Goal: Find specific page/section: Find specific page/section

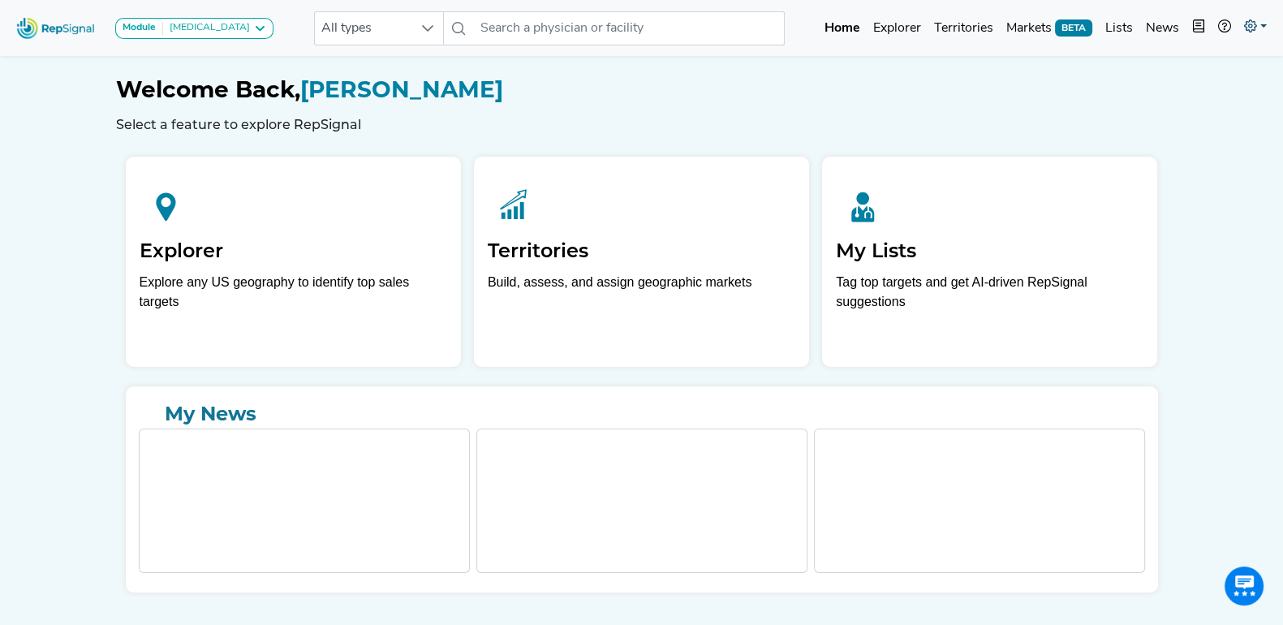
click at [1249, 22] on icon at bounding box center [1250, 25] width 13 height 13
click at [1188, 101] on link "Admin" at bounding box center [1209, 102] width 128 height 32
click at [1188, 97] on link "Admin" at bounding box center [1209, 102] width 128 height 32
